Goal: Task Accomplishment & Management: Use online tool/utility

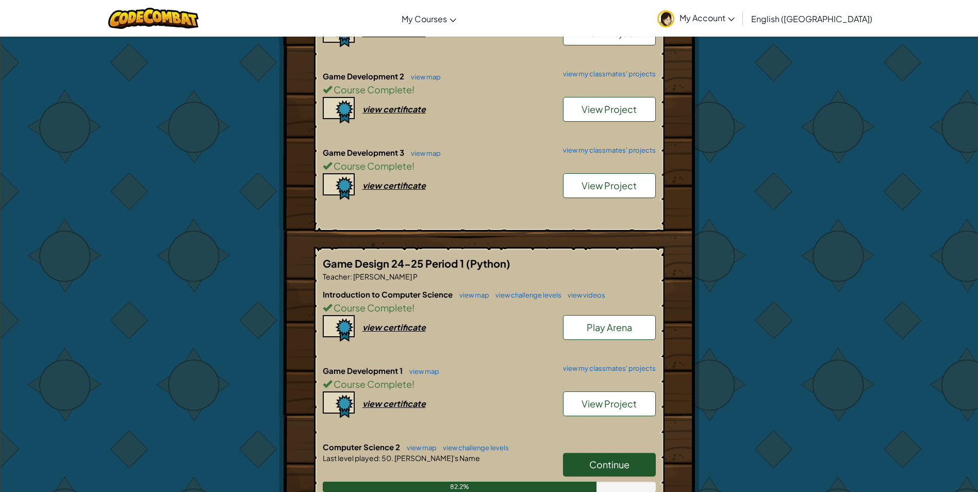
scroll to position [464, 0]
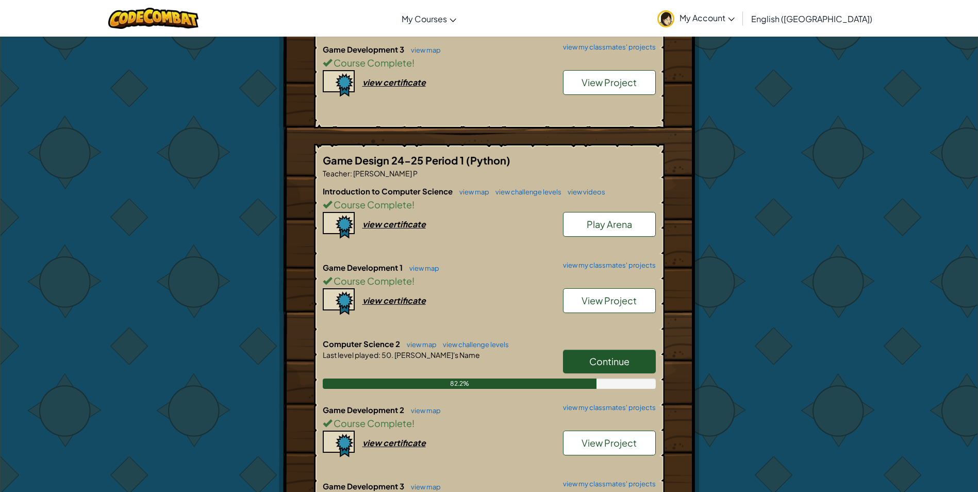
click at [586, 363] on link "Continue" at bounding box center [609, 362] width 93 height 24
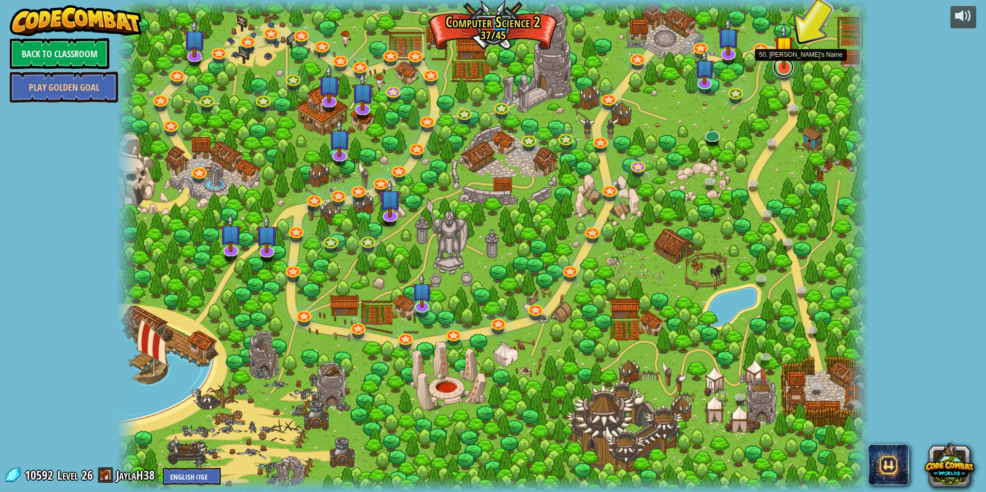
click at [789, 71] on link at bounding box center [783, 67] width 21 height 21
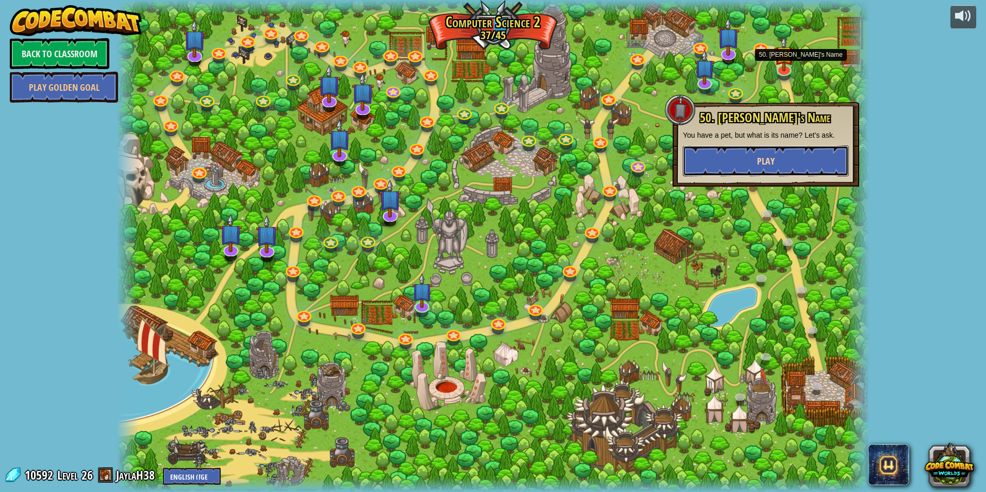
click at [775, 150] on button "Play" at bounding box center [766, 160] width 166 height 31
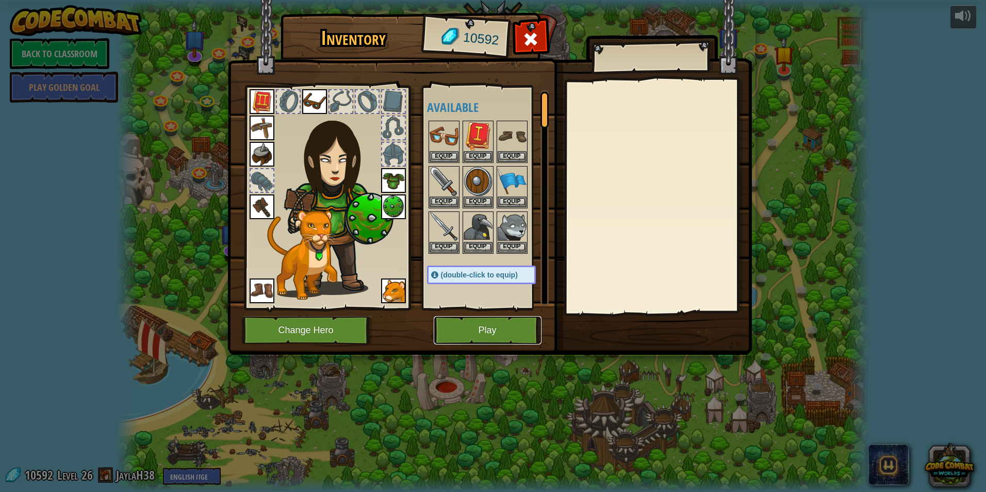
click at [509, 328] on button "Play" at bounding box center [488, 330] width 108 height 28
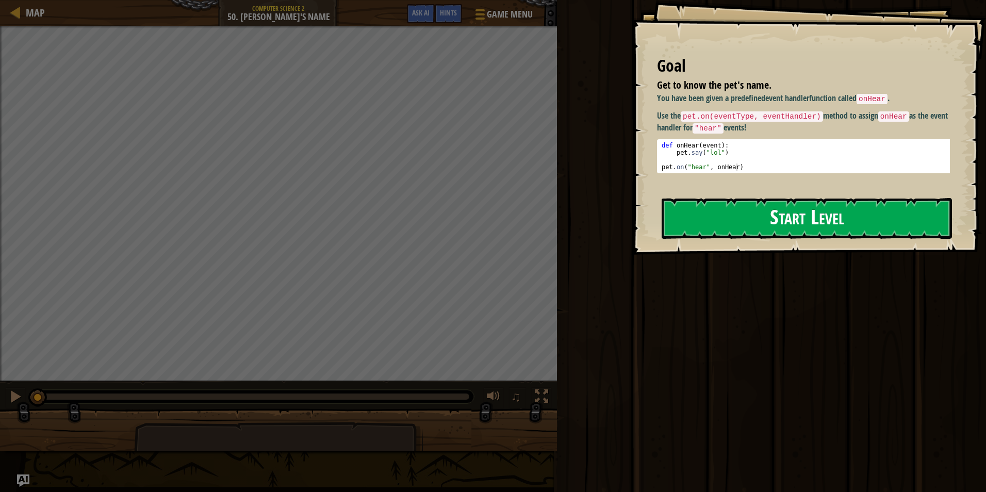
click at [702, 228] on button "Start Level" at bounding box center [807, 218] width 290 height 41
